Goal: Information Seeking & Learning: Learn about a topic

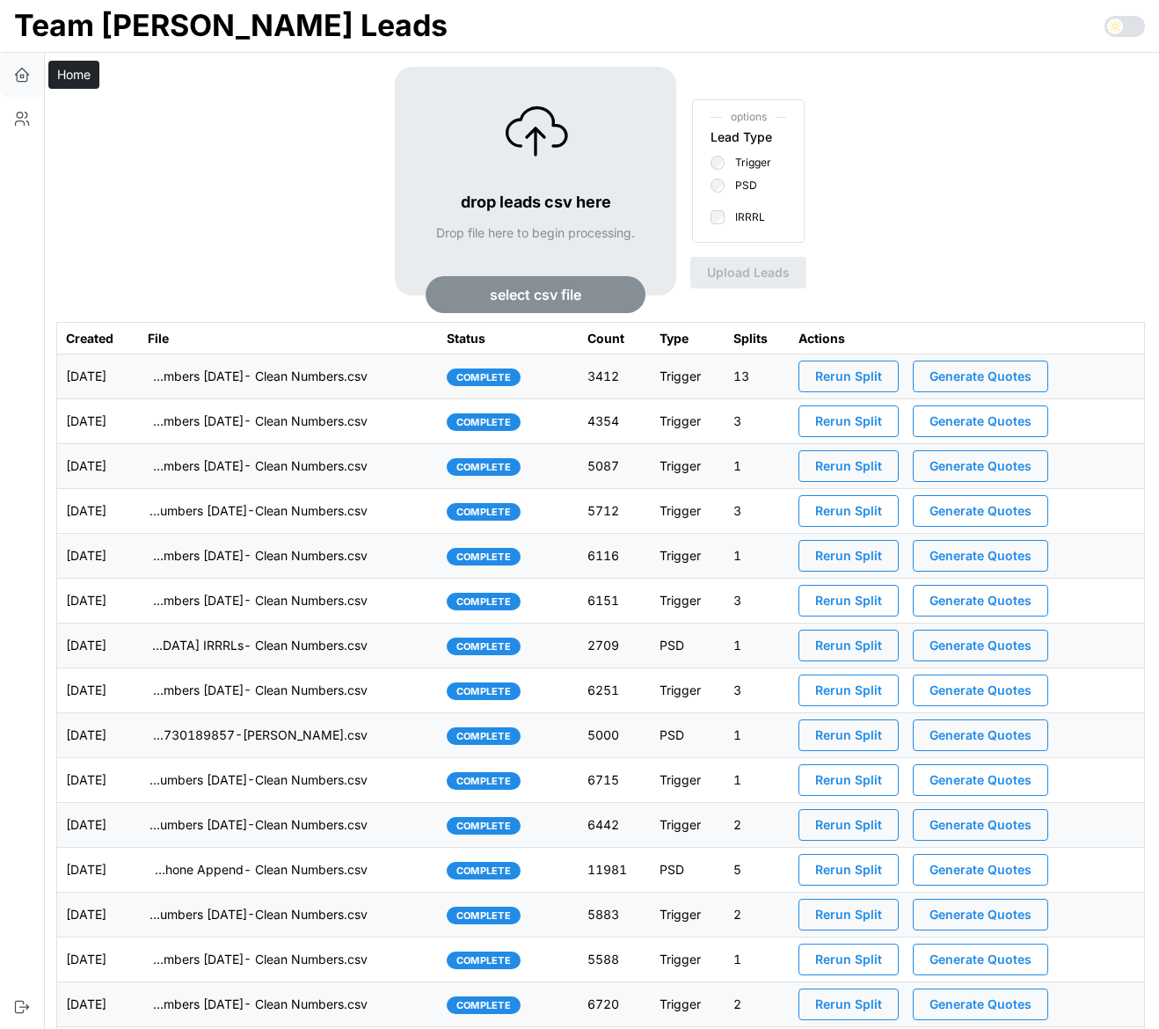
click at [23, 81] on icon "button" at bounding box center [22, 78] width 11 height 7
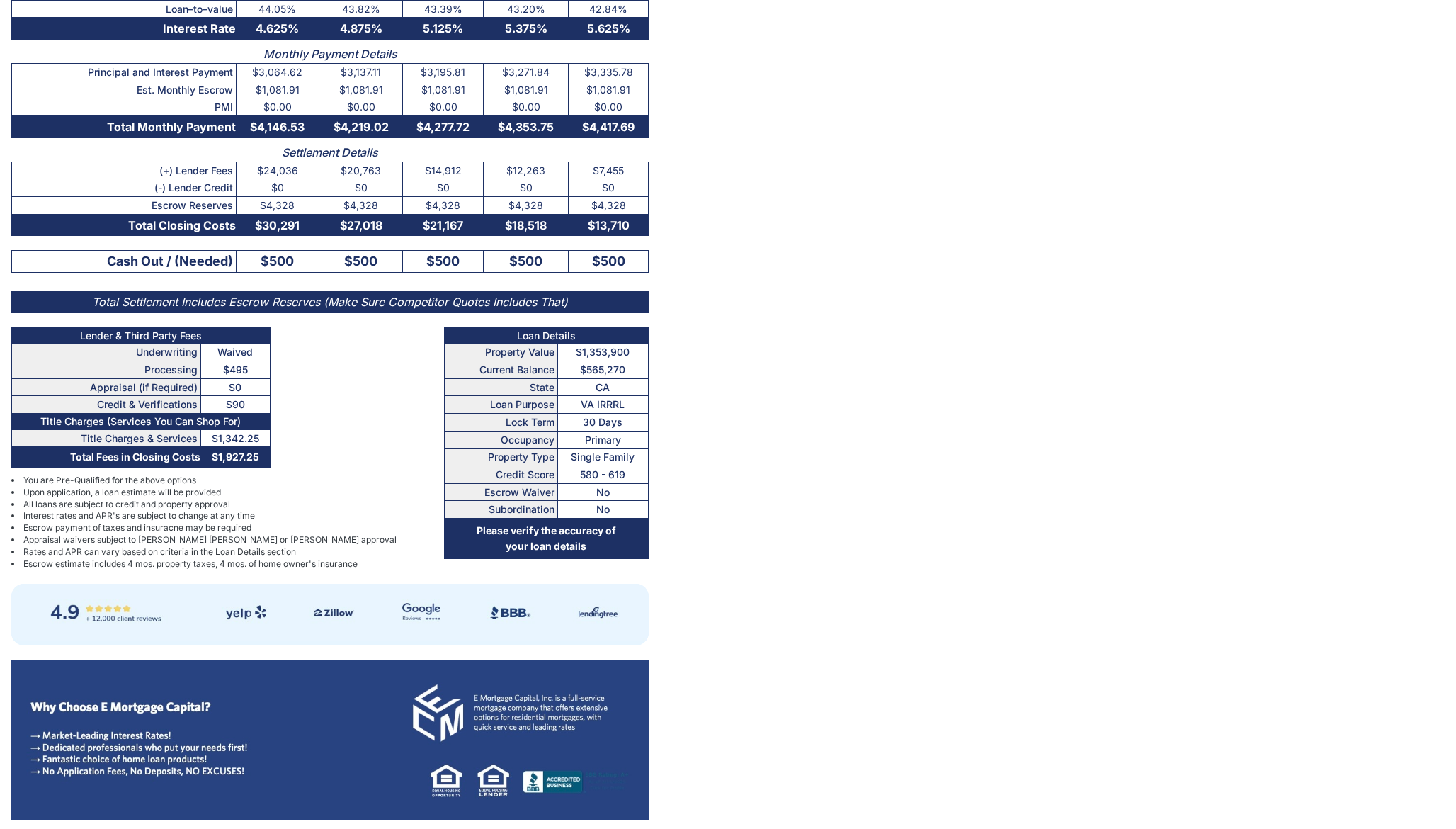
scroll to position [204, 0]
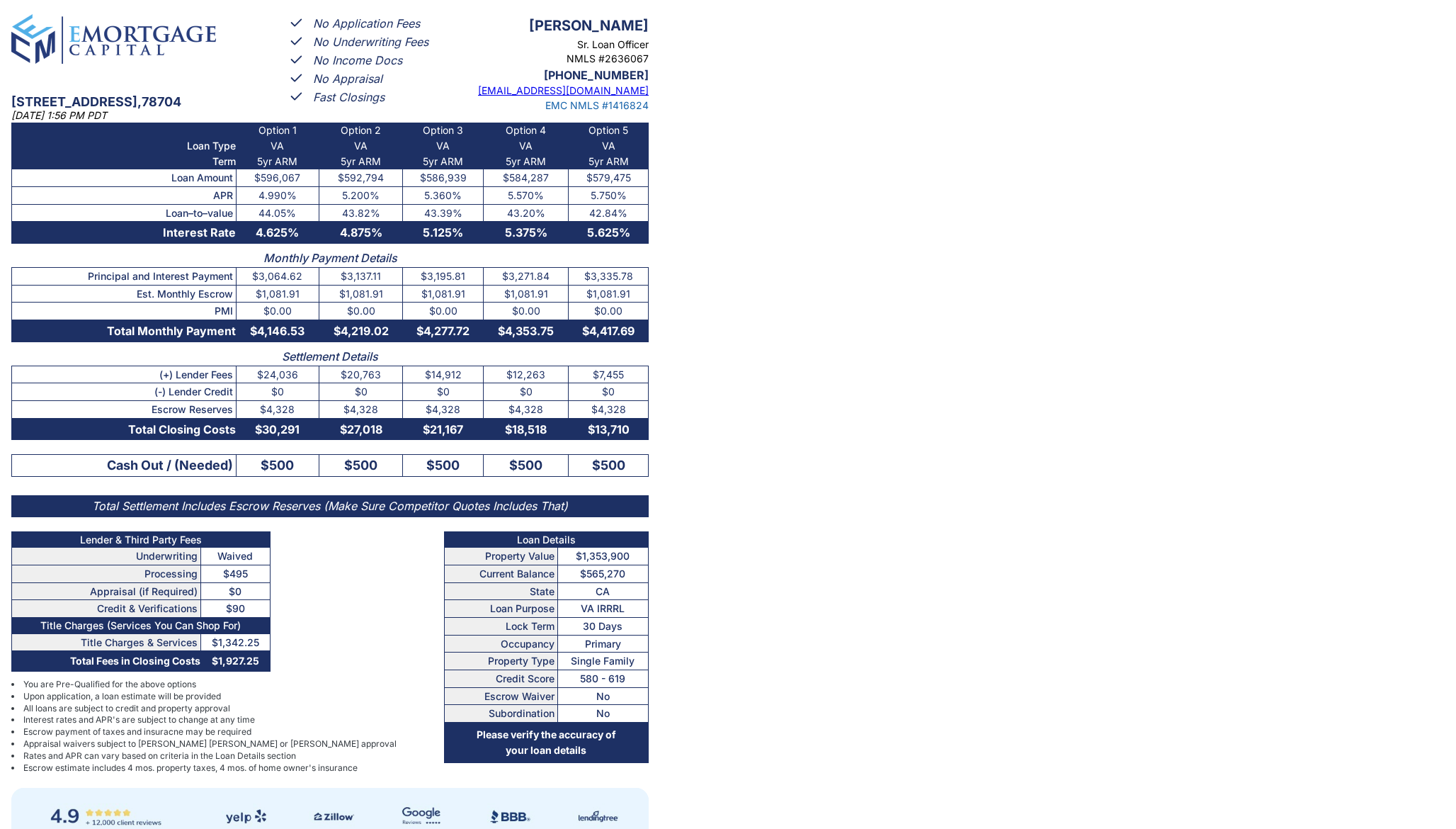
scroll to position [202, 0]
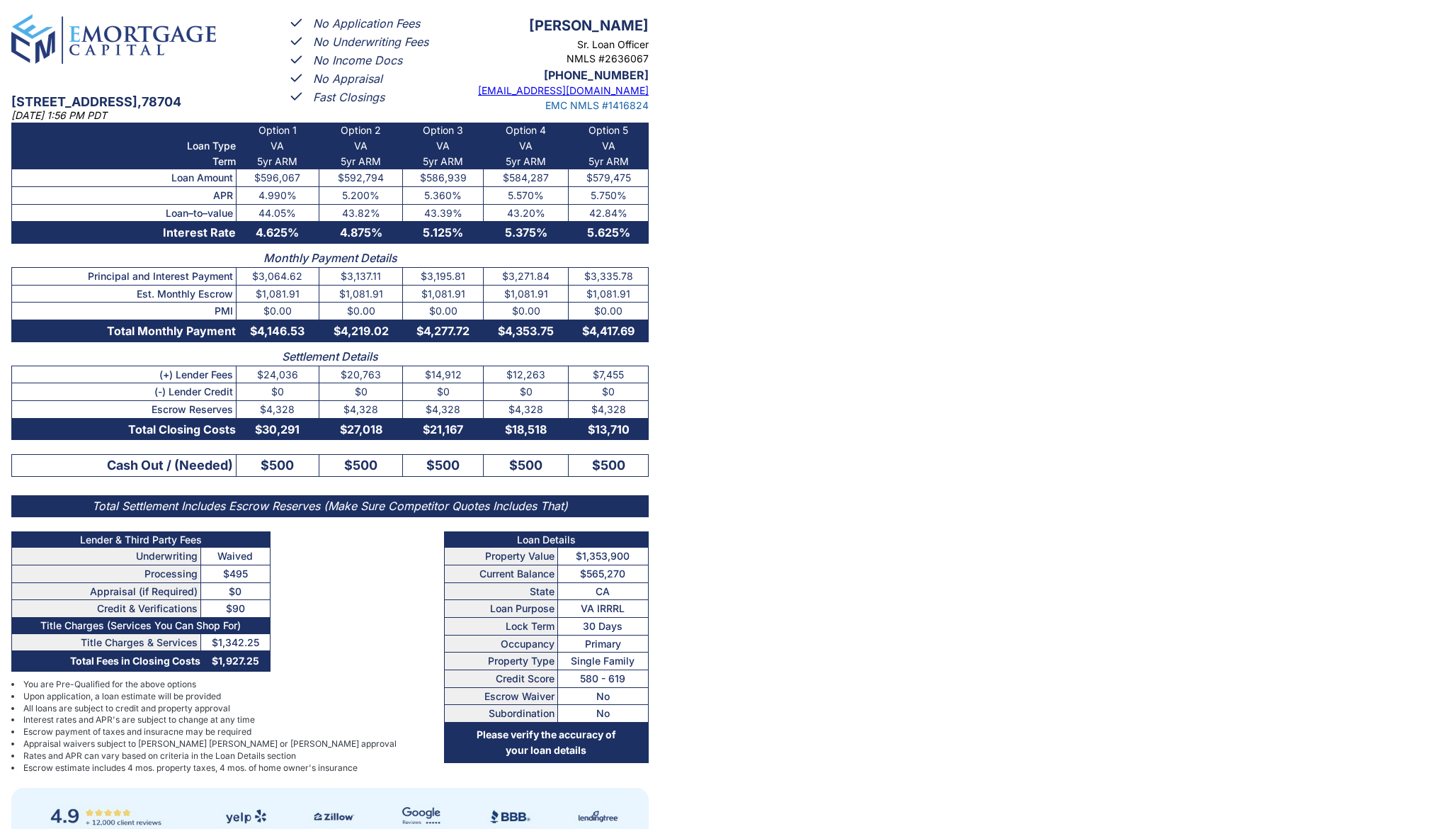
scroll to position [204, 0]
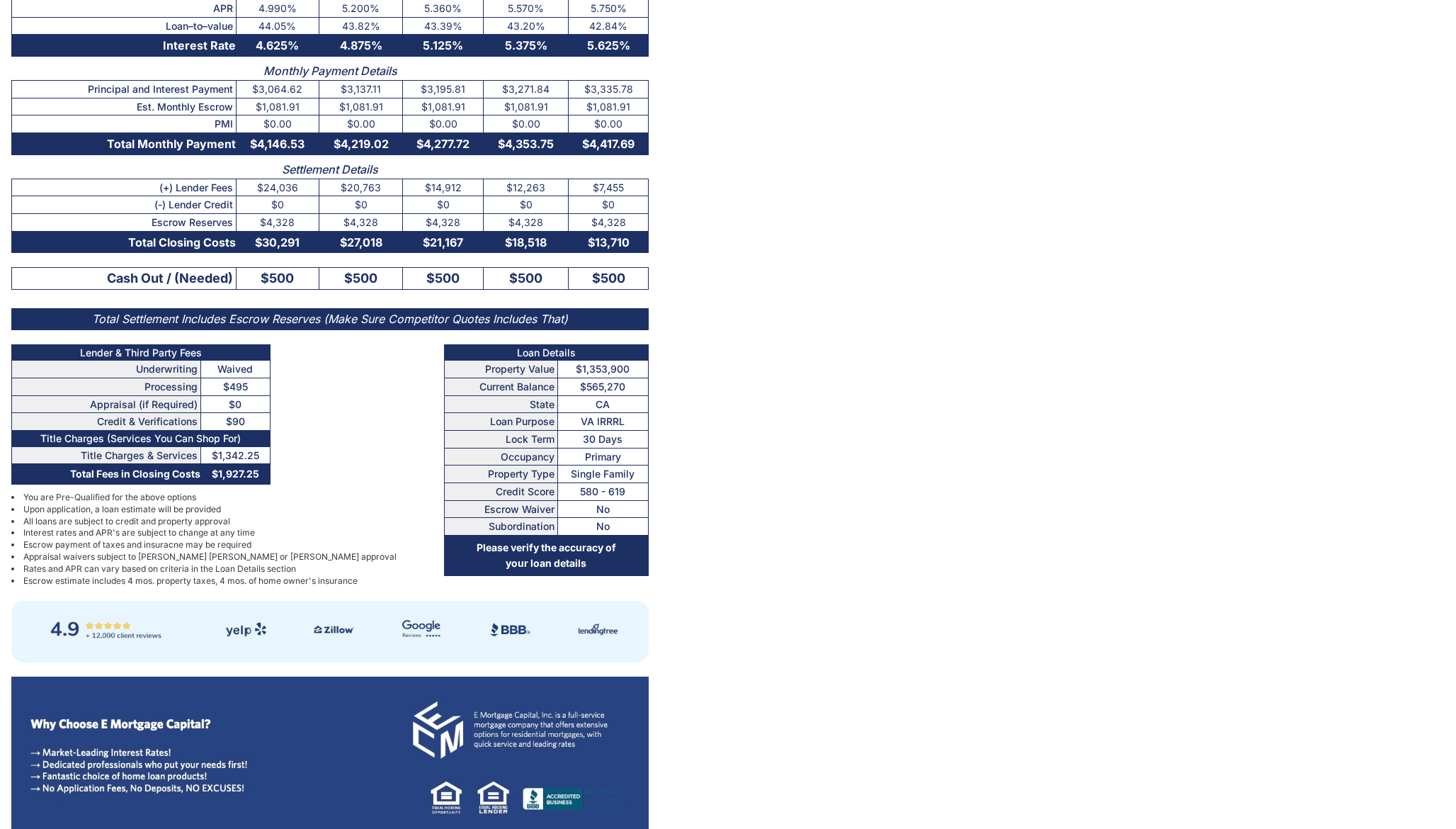
scroll to position [207, 0]
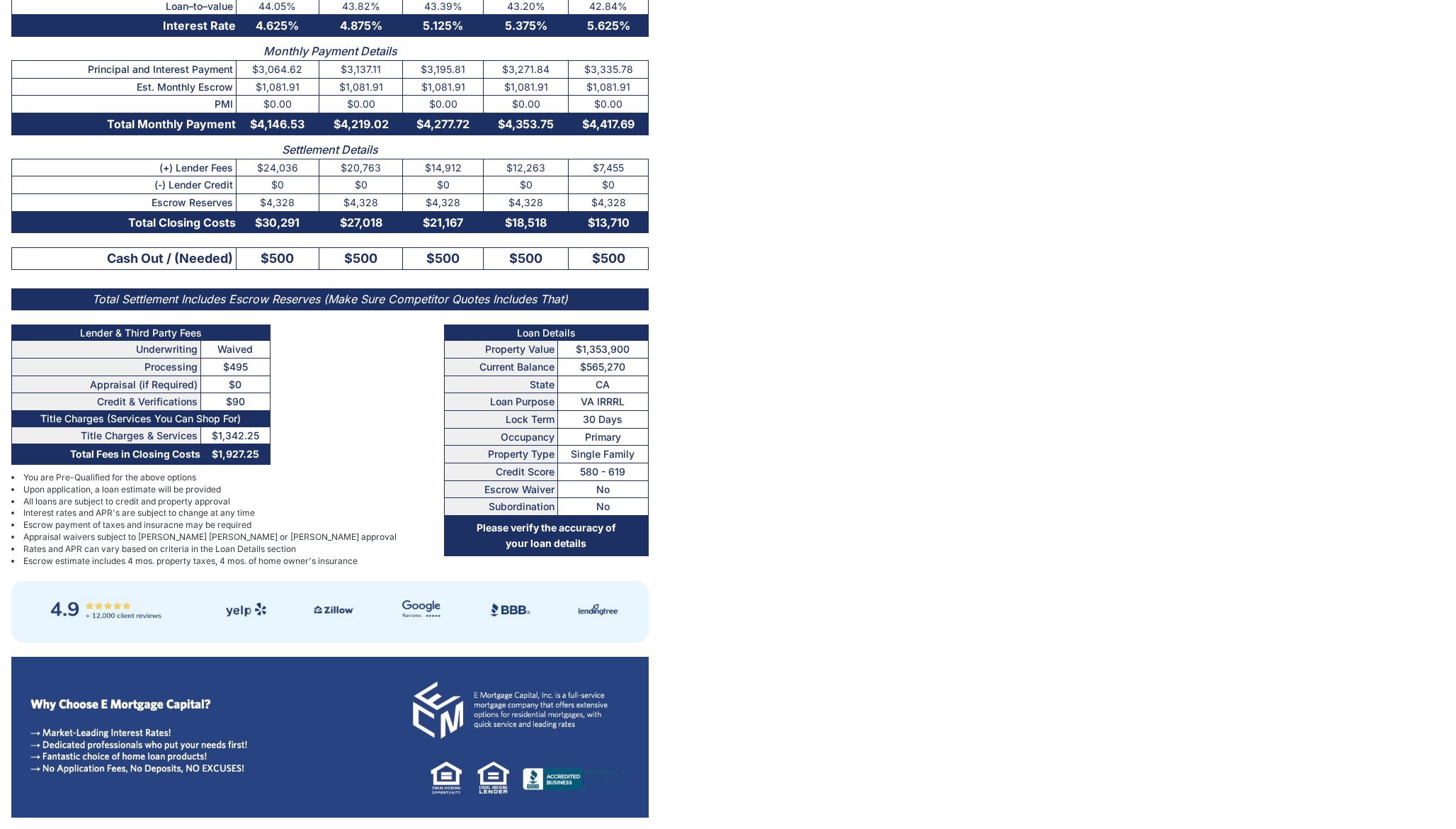
drag, startPoint x: 3, startPoint y: 3, endPoint x: 656, endPoint y: 827, distance: 1051.4
click at [656, 827] on main "[STREET_ADDRESS] [DATE] 1:59 PM PDT No Application Fees No Underwriting Fees No…" at bounding box center [728, 311] width 1456 height 1036
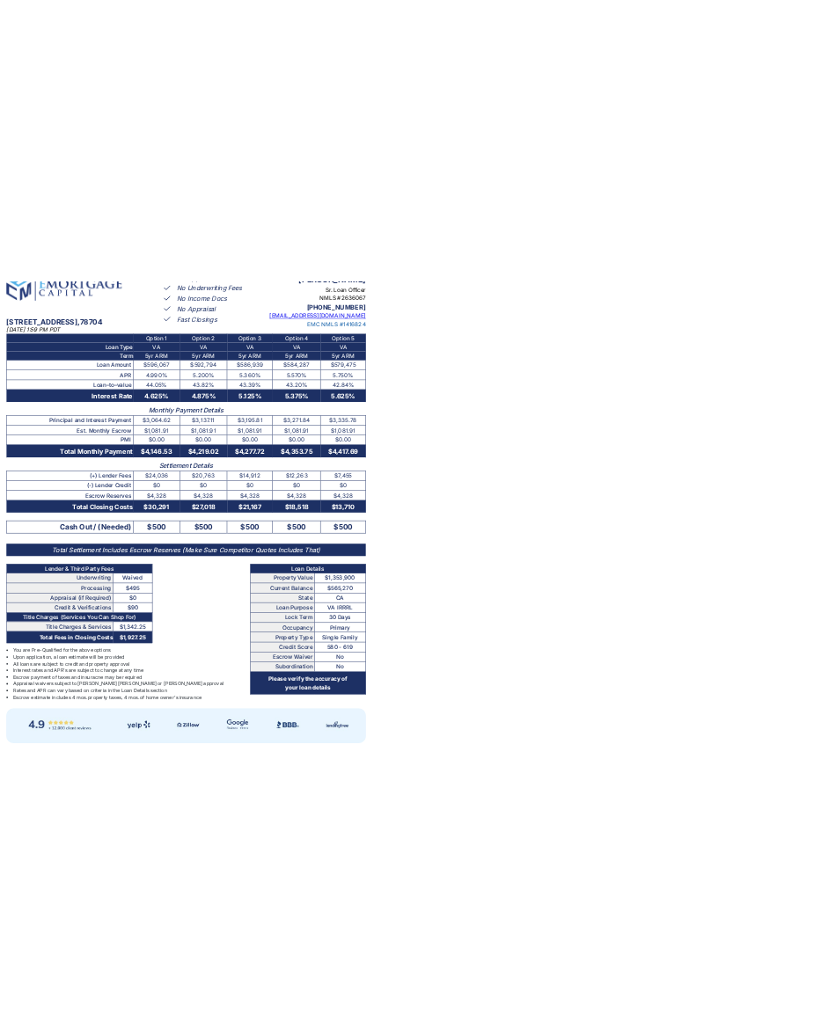
scroll to position [44, 0]
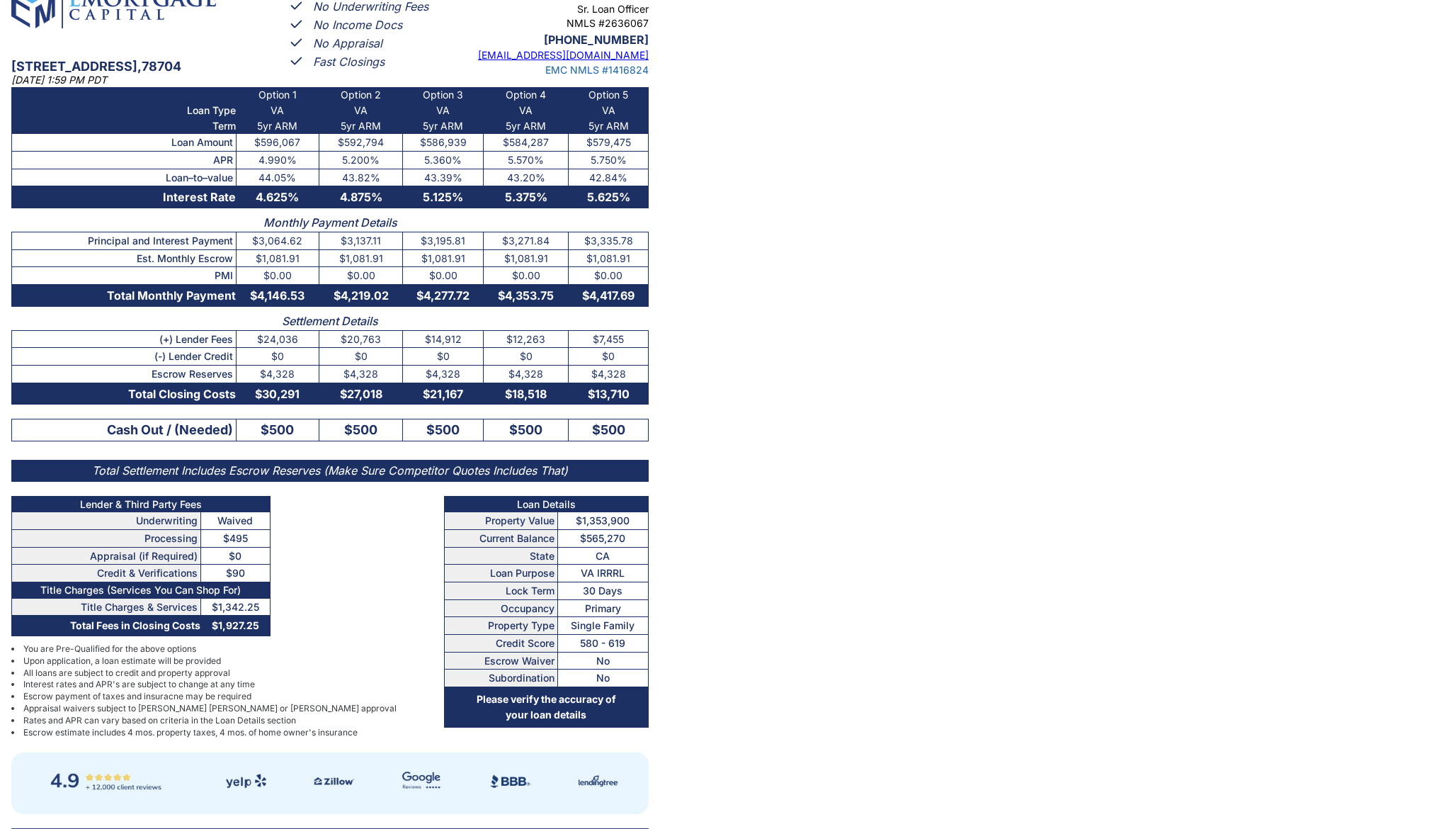
click at [1164, 91] on main "[STREET_ADDRESS] [DATE] 1:59 PM PDT No Application Fees No Underwriting Fees No…" at bounding box center [728, 483] width 1456 height 1036
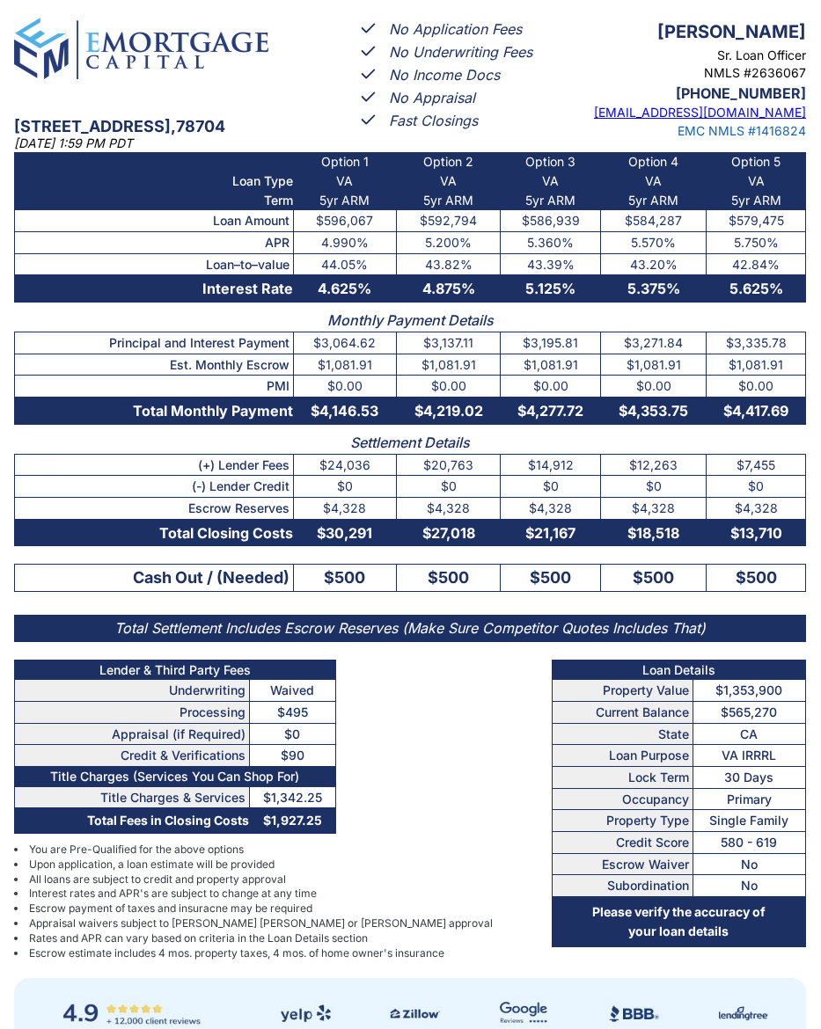
scroll to position [257, 0]
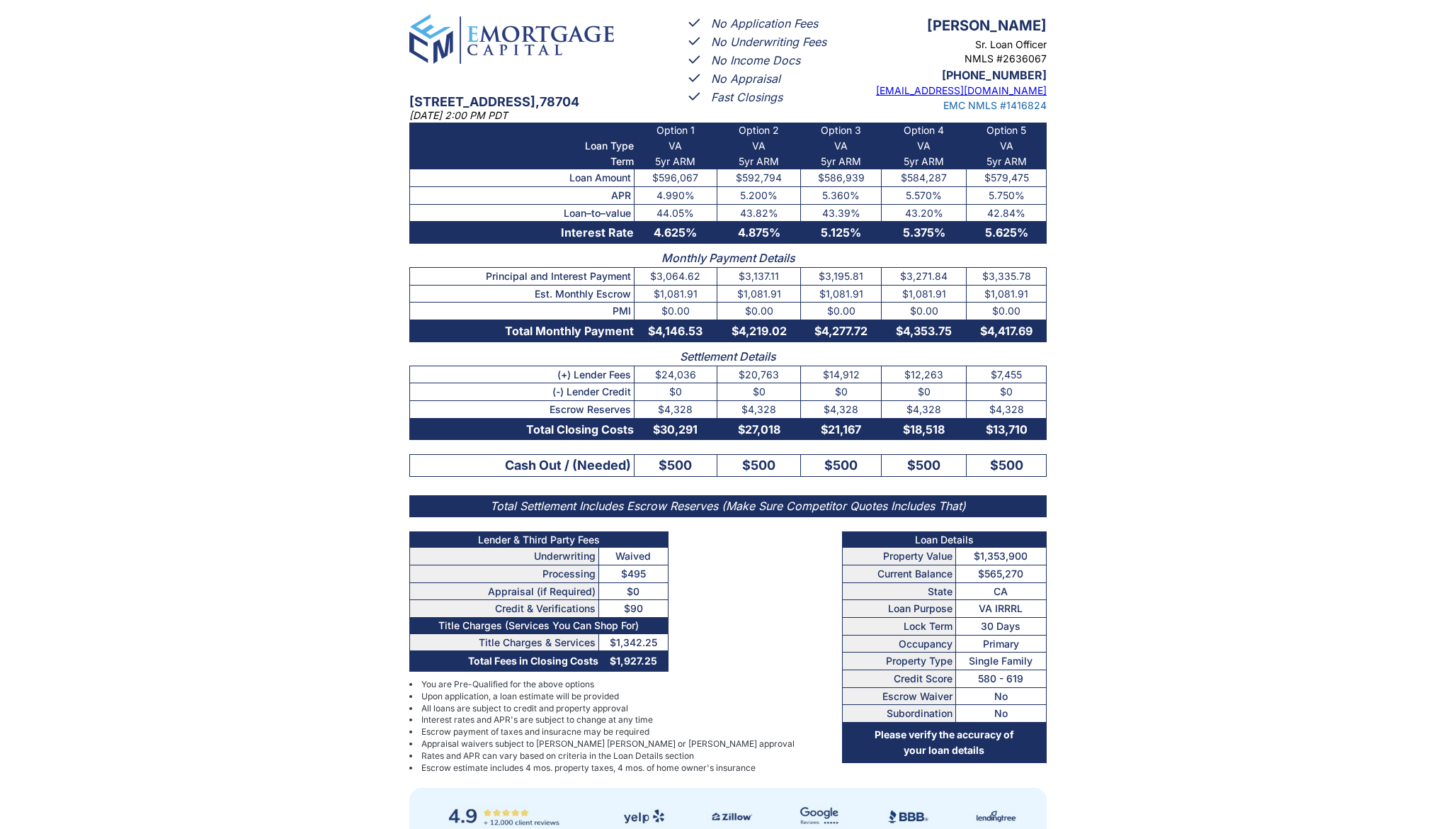
scroll to position [204, 0]
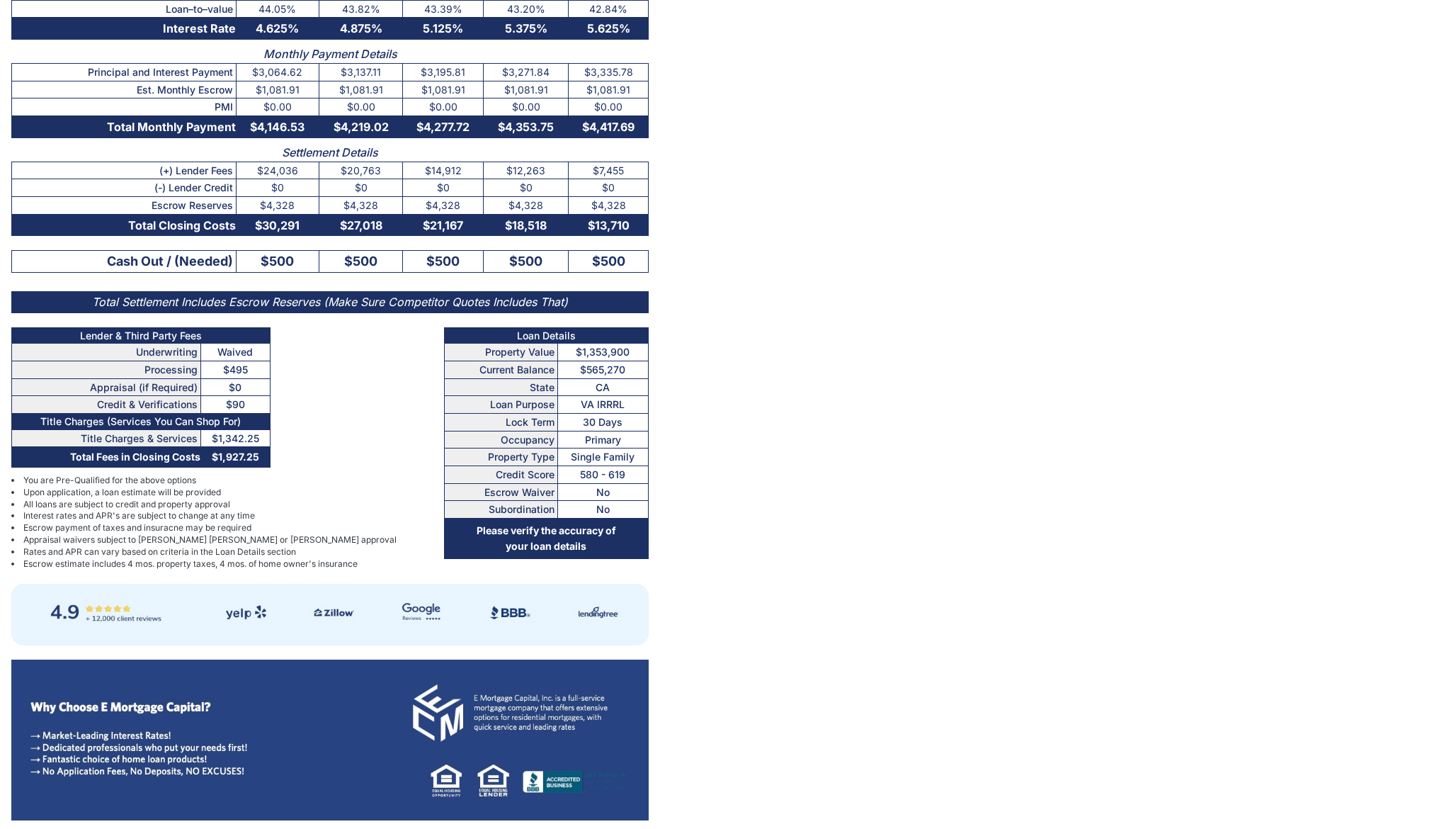
click at [660, 272] on main "[STREET_ADDRESS] [DATE] 2:00 PM PDT No Application Fees No Underwriting Fees No…" at bounding box center [728, 314] width 1456 height 1036
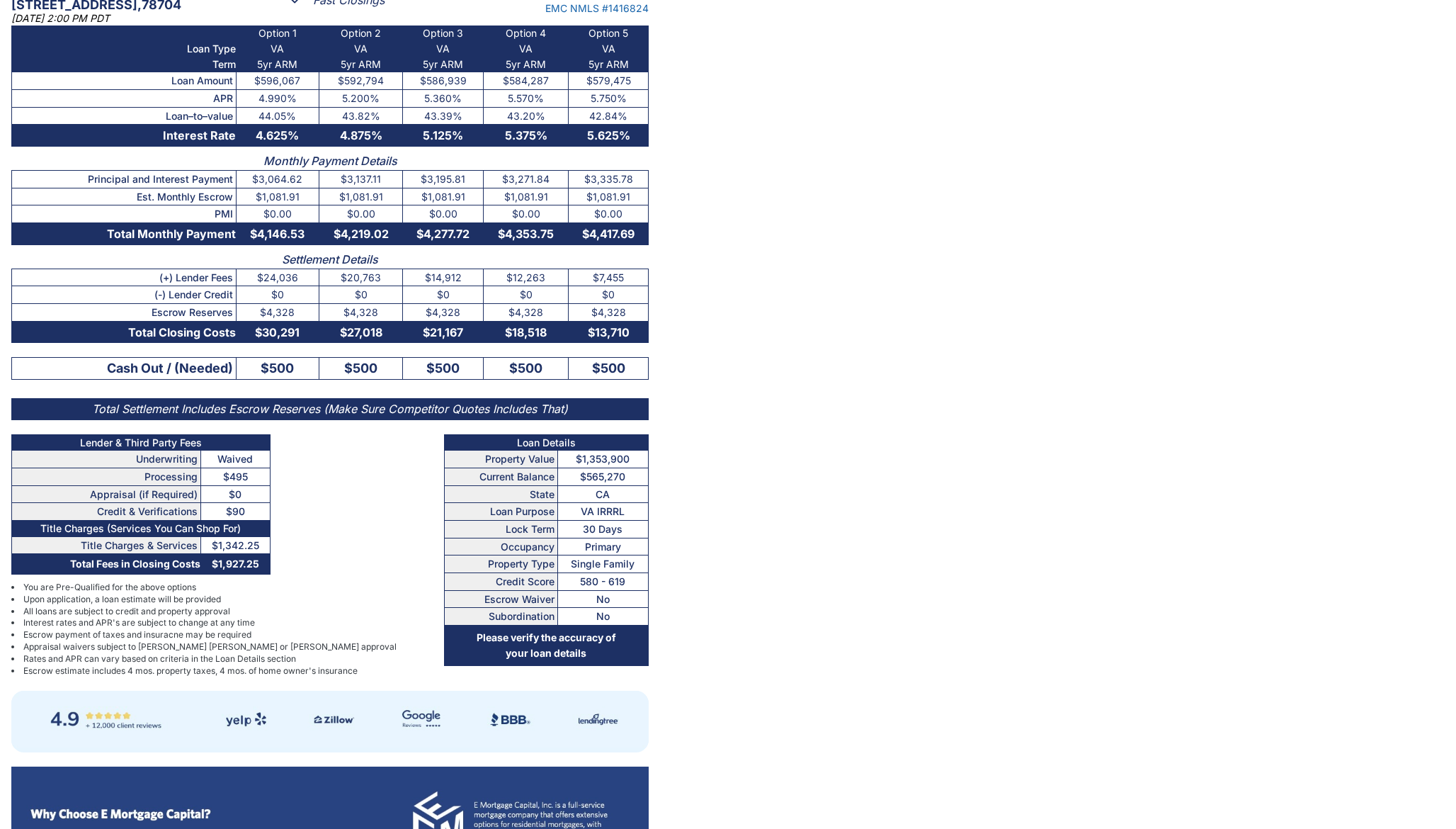
scroll to position [0, 0]
